Goal: Transaction & Acquisition: Purchase product/service

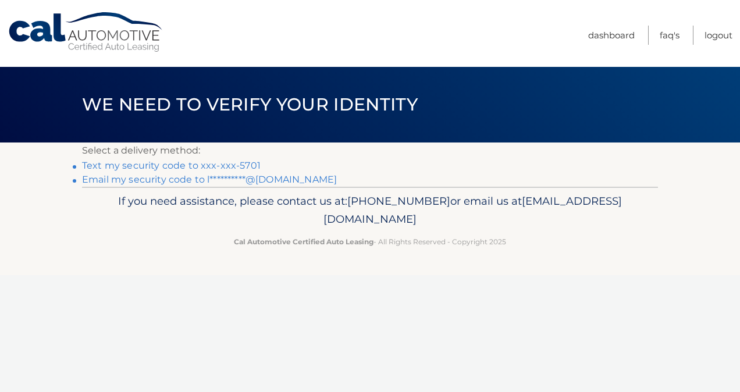
click at [166, 164] on link "Text my security code to xxx-xxx-5701" at bounding box center [171, 165] width 179 height 11
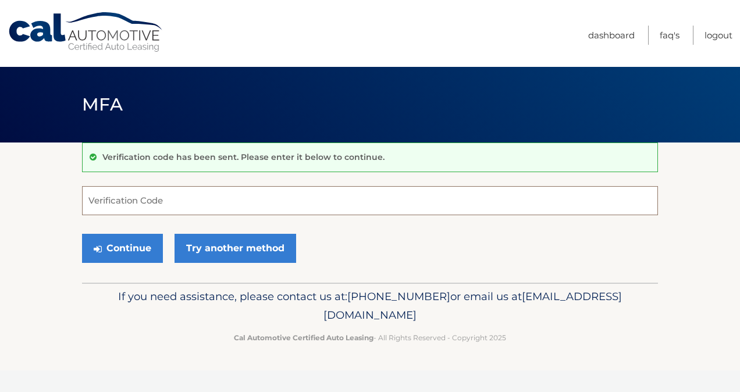
click at [109, 200] on input "Verification Code" at bounding box center [370, 200] width 576 height 29
type input "o"
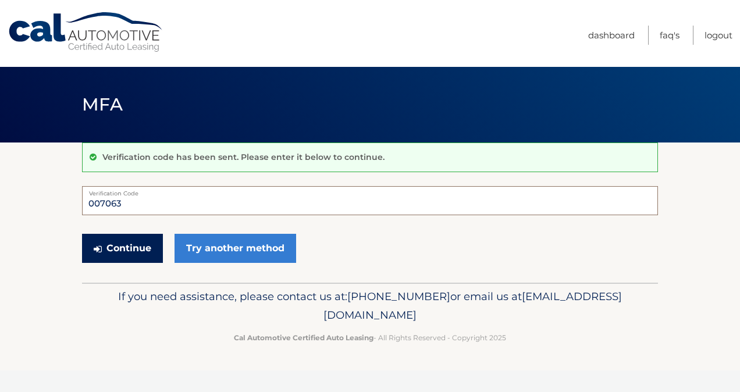
type input "007063"
click at [113, 248] on button "Continue" at bounding box center [122, 248] width 81 height 29
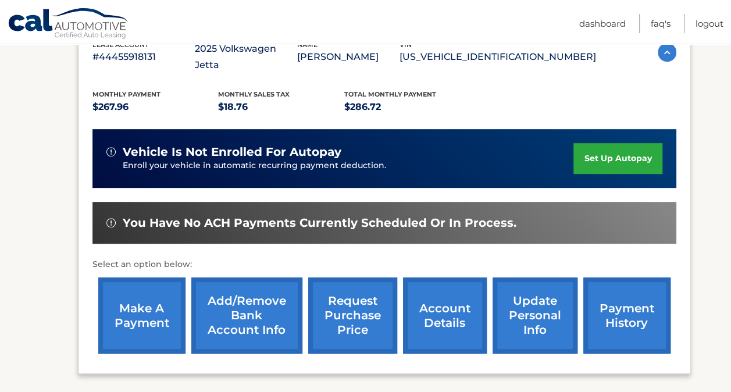
scroll to position [227, 0]
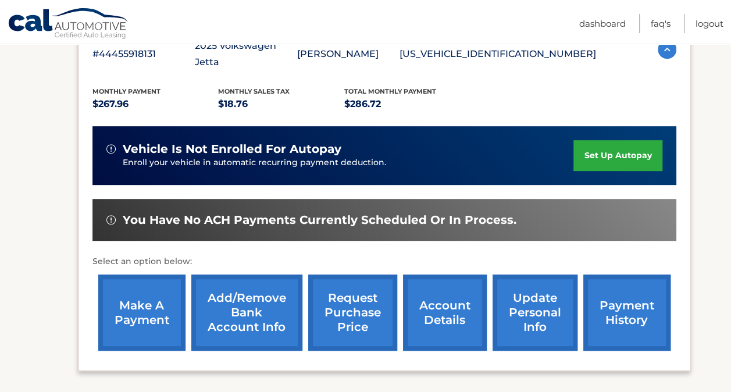
click at [114, 300] on link "make a payment" at bounding box center [141, 313] width 87 height 76
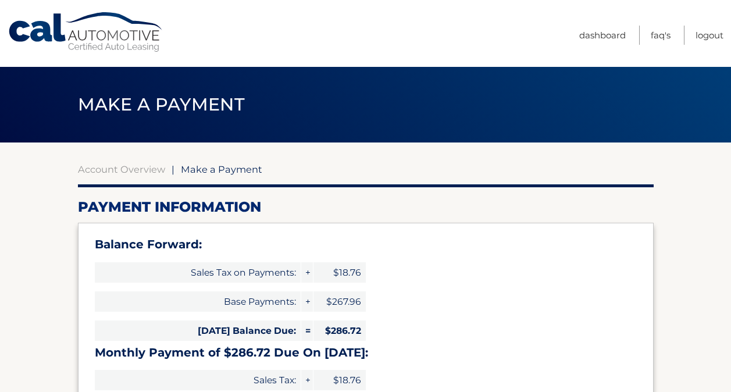
select select "ODgzODhlY2ItNDE0My00MDM5LWFmMmYtMmY4OWI2NjI4MDQx"
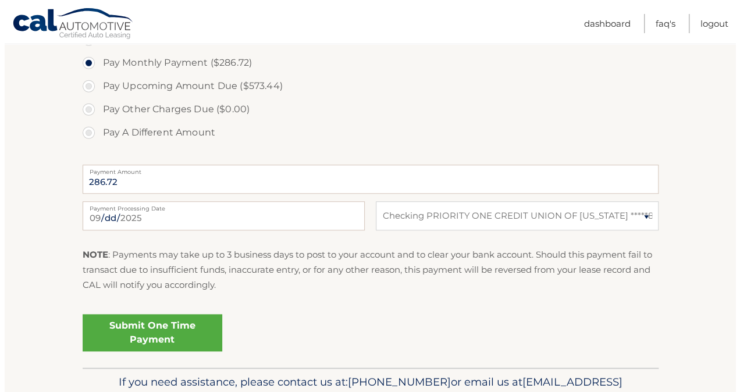
scroll to position [460, 0]
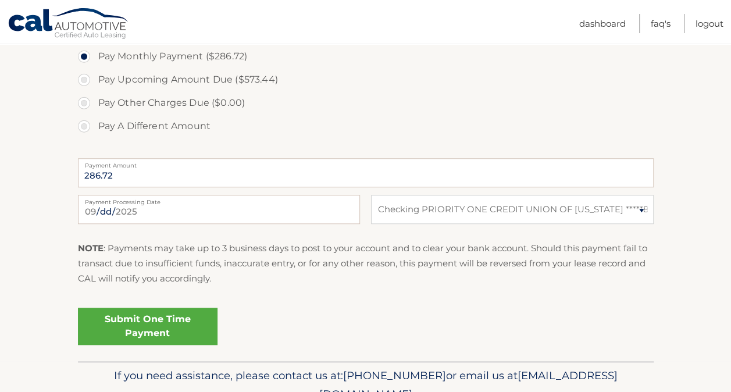
click at [140, 323] on link "Submit One Time Payment" at bounding box center [148, 326] width 140 height 37
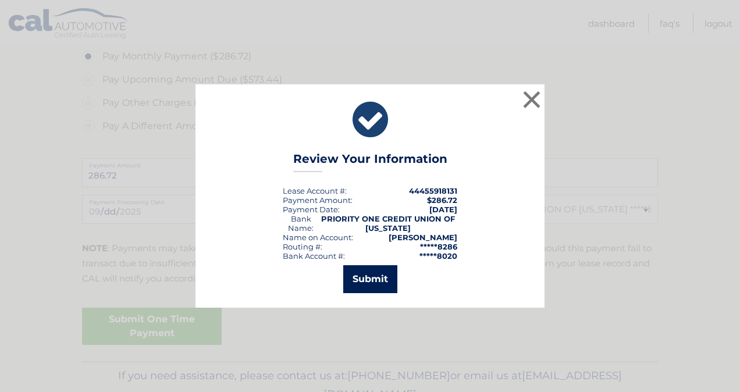
click at [368, 277] on button "Submit" at bounding box center [370, 279] width 54 height 28
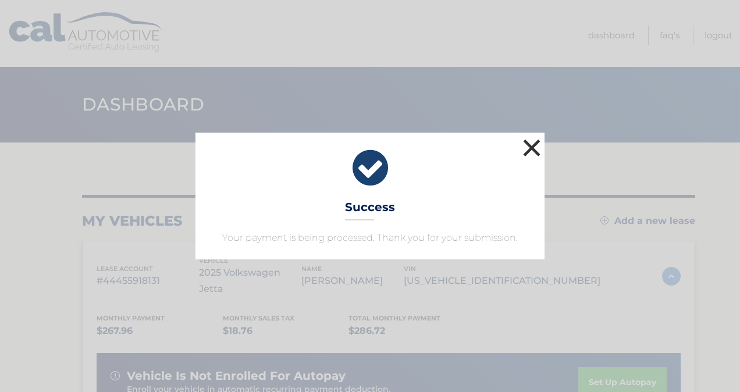
click at [533, 145] on button "×" at bounding box center [531, 147] width 23 height 23
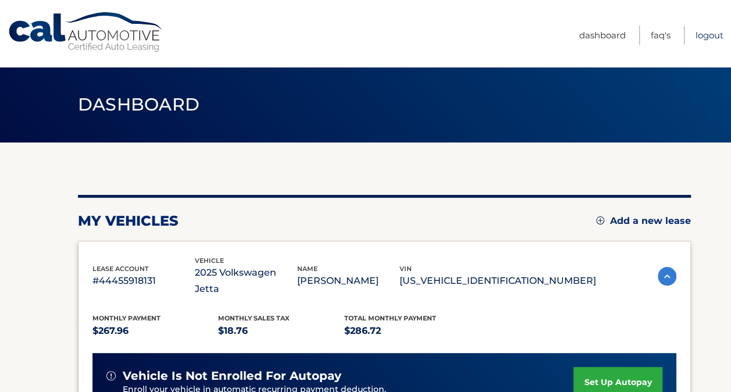
click at [704, 35] on link "Logout" at bounding box center [710, 35] width 28 height 19
